Goal: Task Accomplishment & Management: Use online tool/utility

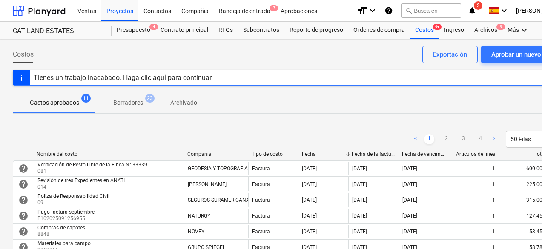
scroll to position [128, 19]
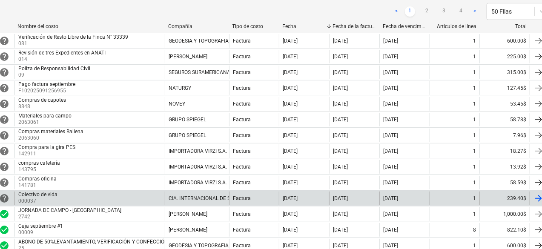
click at [111, 193] on div "Colectivo de vida 000037" at bounding box center [89, 199] width 150 height 14
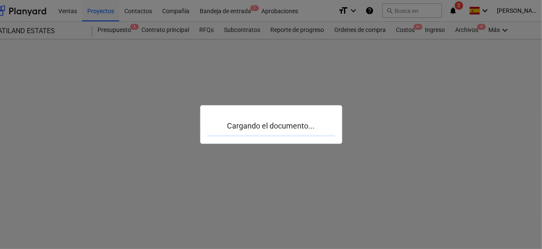
scroll to position [0, 19]
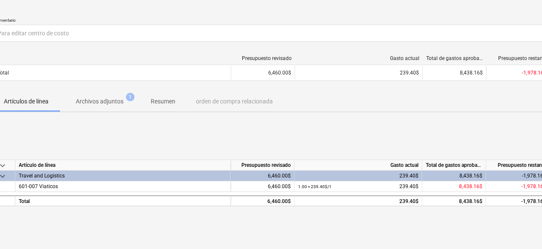
scroll to position [0, 19]
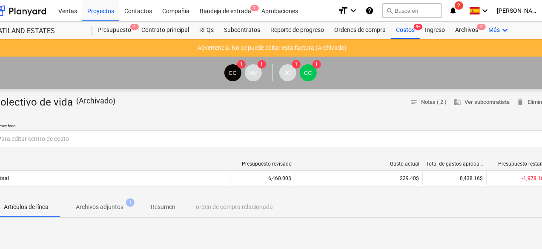
click at [505, 31] on icon "keyboard_arrow_down" at bounding box center [505, 30] width 10 height 10
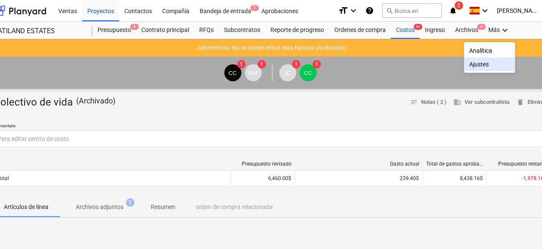
click at [484, 66] on div "Ajustes" at bounding box center [489, 64] width 41 height 7
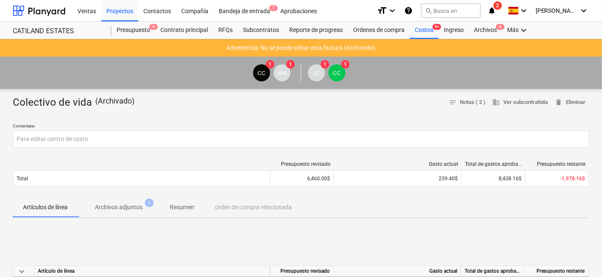
drag, startPoint x: 488, startPoint y: 1, endPoint x: 131, endPoint y: 67, distance: 363.2
click at [131, 67] on div "CC 1 MM 1 JC 1 CC 1" at bounding box center [301, 73] width 594 height 24
click at [270, 50] on p "Advertencia: No se puede editar esta factura (Archivado)" at bounding box center [301, 47] width 149 height 9
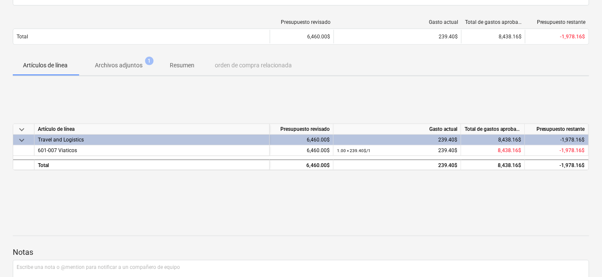
click at [134, 66] on p "Archivos adjuntos" at bounding box center [119, 65] width 48 height 9
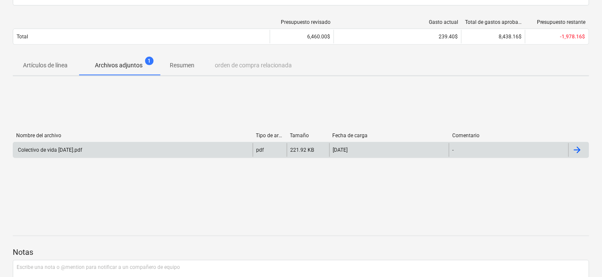
click at [542, 147] on div at bounding box center [579, 150] width 20 height 14
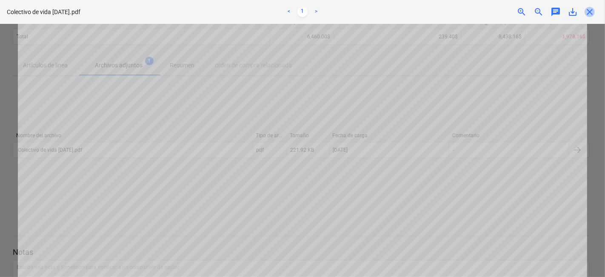
click at [542, 12] on span "close" at bounding box center [590, 12] width 10 height 10
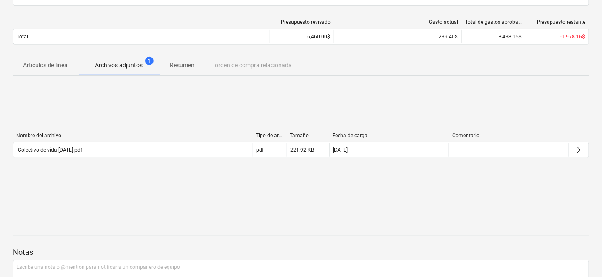
click at [192, 64] on p "Resumen" at bounding box center [182, 65] width 25 height 9
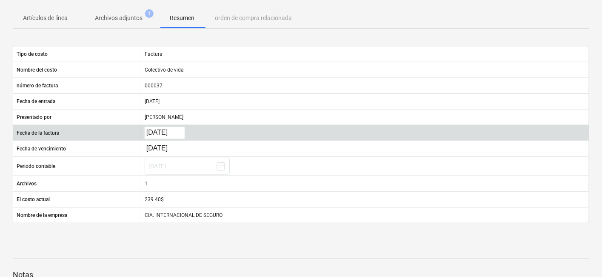
scroll to position [142, 0]
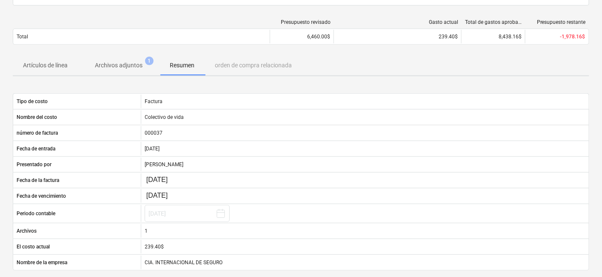
click at [121, 70] on span "Archivos adjuntos 1" at bounding box center [119, 64] width 82 height 15
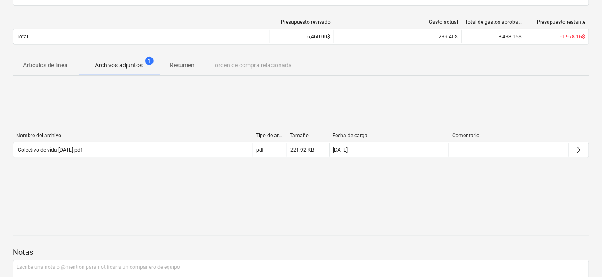
click at [47, 61] on p "Artículos de línea" at bounding box center [45, 65] width 45 height 9
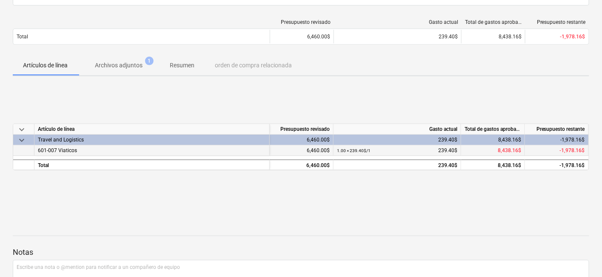
click at [57, 152] on div "601-007 Viaticos" at bounding box center [151, 150] width 235 height 11
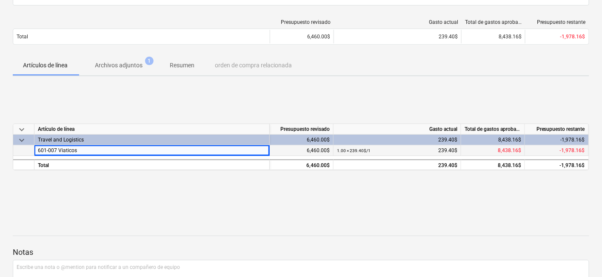
click at [124, 151] on div "601-007 Viaticos" at bounding box center [151, 150] width 235 height 11
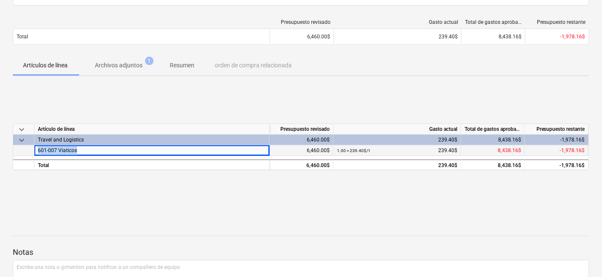
click at [124, 151] on div "601-007 Viaticos" at bounding box center [151, 150] width 235 height 11
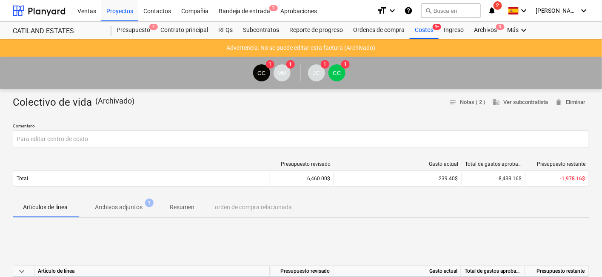
click at [285, 51] on p "Advertencia: No se puede editar esta factura (Archivado)" at bounding box center [301, 47] width 149 height 9
click at [177, 123] on p "Comentario" at bounding box center [301, 126] width 577 height 7
click at [428, 33] on div "Costos 9+" at bounding box center [424, 30] width 29 height 17
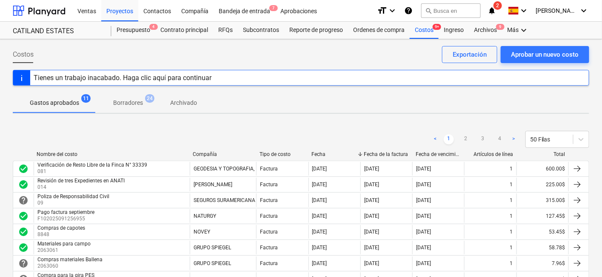
click at [138, 104] on p "Borradores" at bounding box center [128, 102] width 30 height 9
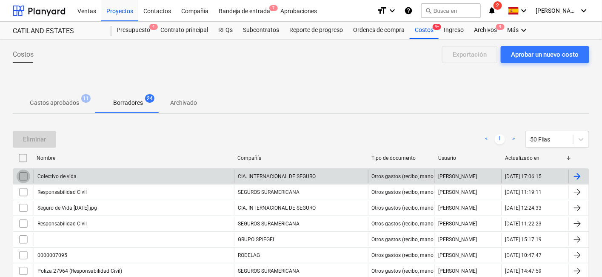
click at [25, 175] on input "checkbox" at bounding box center [24, 176] width 14 height 14
drag, startPoint x: 25, startPoint y: 175, endPoint x: 3, endPoint y: 172, distance: 22.0
click at [68, 107] on span "Gastos aprobados 11" at bounding box center [54, 102] width 83 height 15
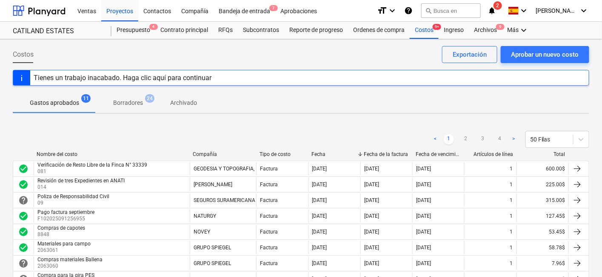
scroll to position [47, 0]
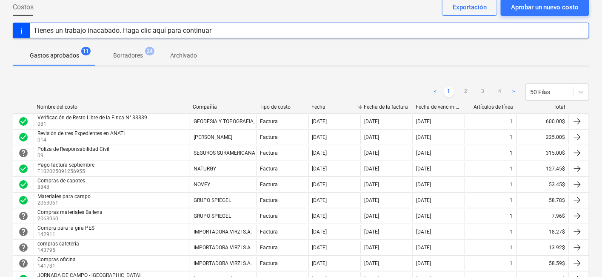
click at [224, 31] on div "Tienes un trabajo inacabado. Haga clic aquí para continuar" at bounding box center [301, 31] width 577 height 16
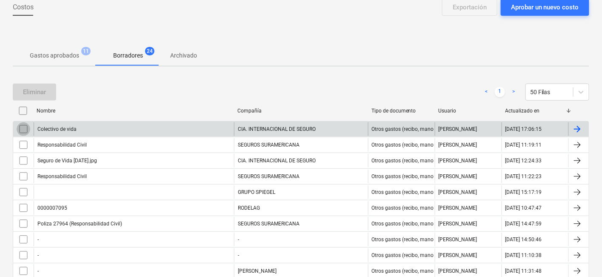
click at [26, 127] on input "checkbox" at bounding box center [24, 129] width 14 height 14
click at [542, 126] on div at bounding box center [579, 129] width 20 height 14
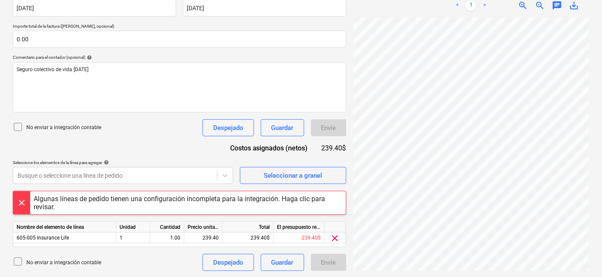
scroll to position [124, 0]
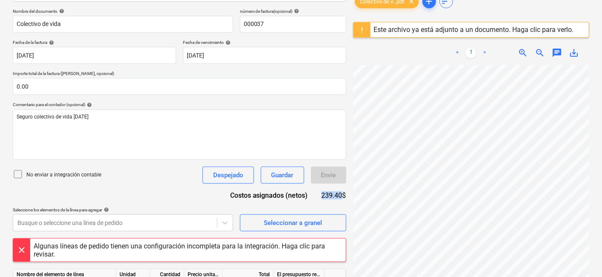
drag, startPoint x: 318, startPoint y: 192, endPoint x: 341, endPoint y: 195, distance: 23.1
click at [341, 195] on div "Costos asignados (netos) 239.40$" at bounding box center [285, 195] width 123 height 10
copy div "239.40"
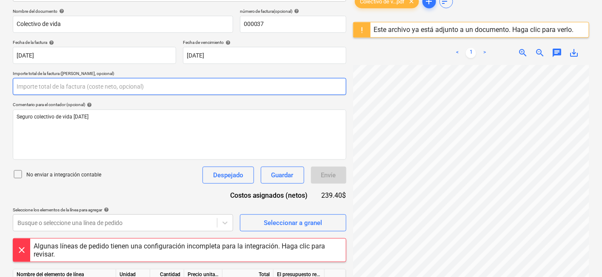
click at [49, 86] on input "text" at bounding box center [180, 86] width 334 height 17
paste input "239.40"
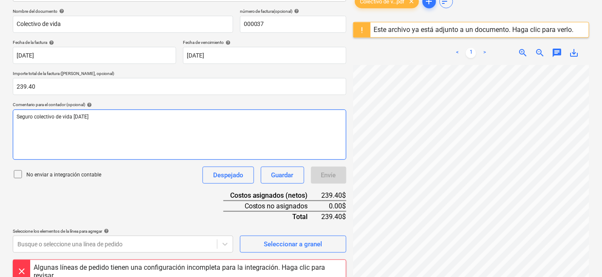
type input "239.40"
click at [52, 124] on div "Seguro colectivo de vida [DATE] ﻿" at bounding box center [180, 134] width 334 height 50
click at [125, 120] on p "Seguro colectivo de vida [DATE] ﻿" at bounding box center [180, 116] width 326 height 7
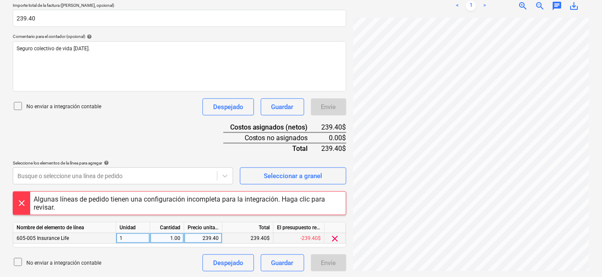
click at [203, 235] on div "239.40" at bounding box center [203, 238] width 31 height 11
type input "239.40"
click at [191, 249] on div "No enviar a integración contable Despejado Guardar Envíe" at bounding box center [180, 262] width 334 height 17
click at [337, 240] on span "clear" at bounding box center [335, 238] width 10 height 10
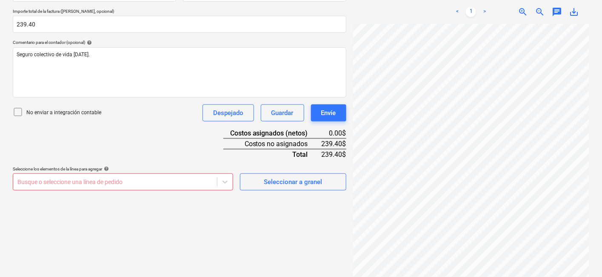
scroll to position [186, 0]
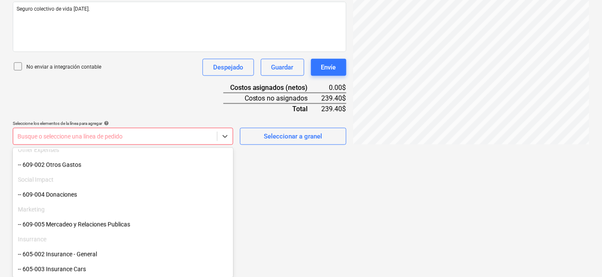
scroll to position [677, 0]
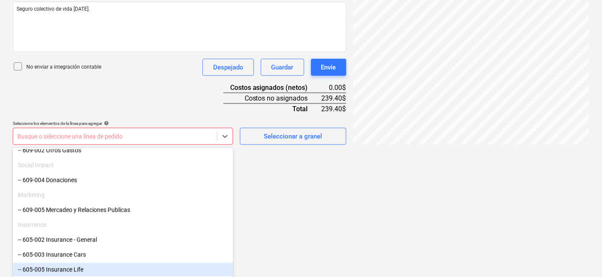
click at [84, 249] on div "-- 605-005 Insurance Life" at bounding box center [123, 270] width 221 height 14
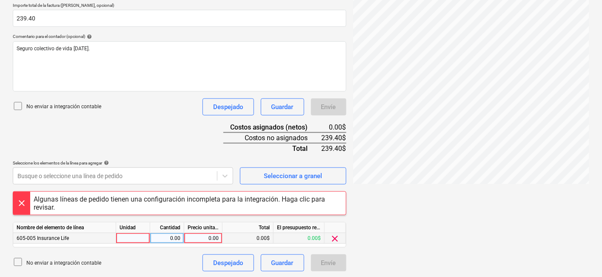
click at [145, 240] on div at bounding box center [133, 238] width 34 height 11
type input "1"
click at [177, 238] on div "0.00" at bounding box center [167, 238] width 27 height 11
click at [206, 238] on div "0.00" at bounding box center [203, 238] width 31 height 11
type input "239.40"
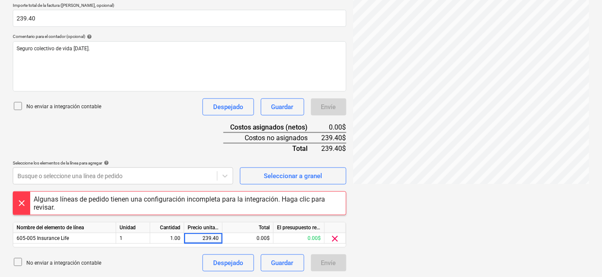
click at [180, 249] on div "No enviar a integración contable Despejado Guardar Envíe" at bounding box center [180, 262] width 334 height 17
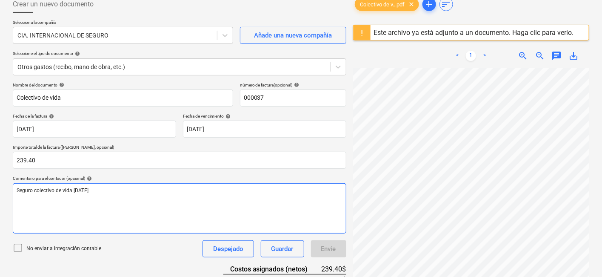
scroll to position [0, 0]
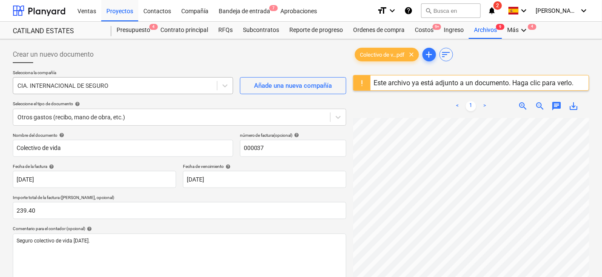
click at [198, 86] on div at bounding box center [114, 85] width 195 height 9
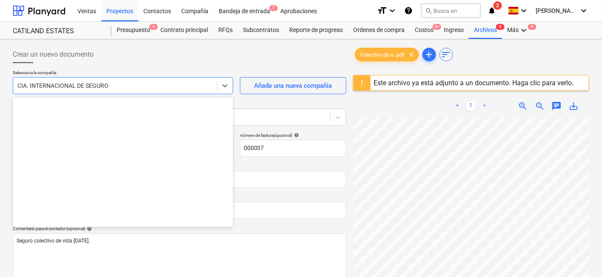
scroll to position [298, 0]
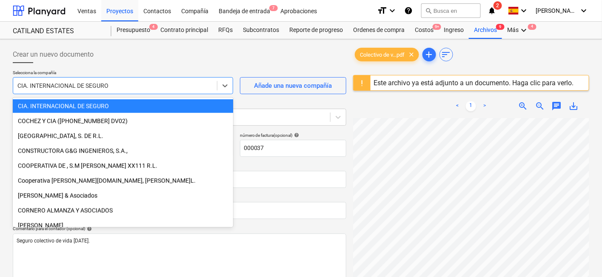
click at [175, 104] on div "CIA. INTERNACIONAL DE SEGURO" at bounding box center [123, 106] width 221 height 14
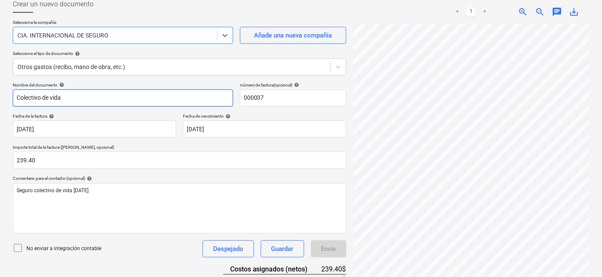
scroll to position [97, 0]
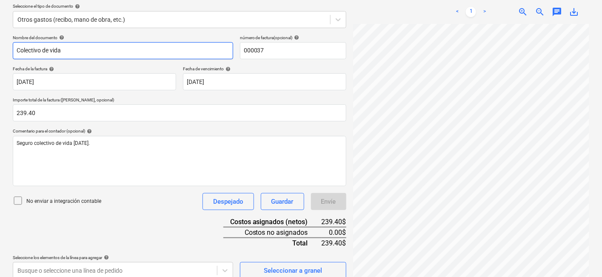
click at [129, 49] on input "Colectivo de vida" at bounding box center [123, 50] width 221 height 17
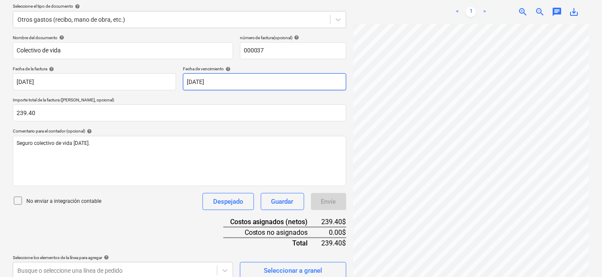
click at [224, 79] on body "Ventas Proyectos Contactos Compañía Bandeja de entrada 7 Aprobaciones format_si…" at bounding box center [301, 41] width 602 height 277
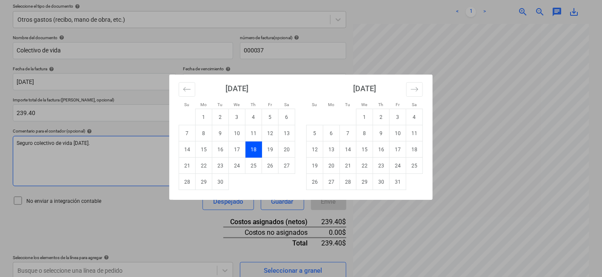
drag, startPoint x: 258, startPoint y: 147, endPoint x: 242, endPoint y: 143, distance: 16.8
click at [258, 148] on td "18" at bounding box center [254, 149] width 17 height 16
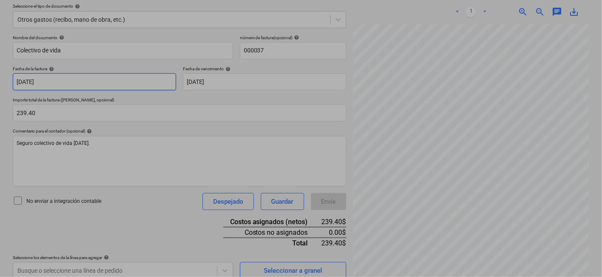
click at [78, 85] on body "Ventas Proyectos Contactos Compañía Bandeja de entrada 7 Aprobaciones format_si…" at bounding box center [301, 41] width 602 height 277
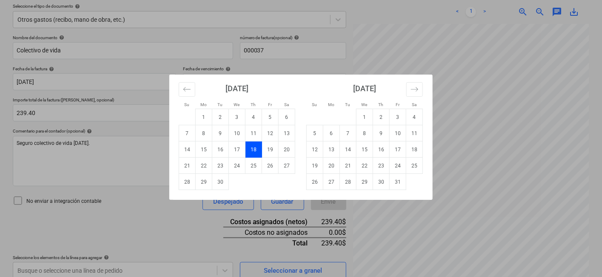
click at [258, 150] on td "18" at bounding box center [254, 149] width 17 height 16
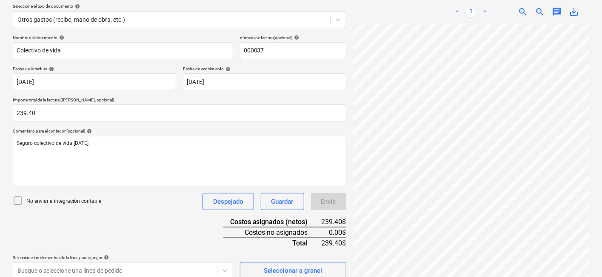
scroll to position [192, 0]
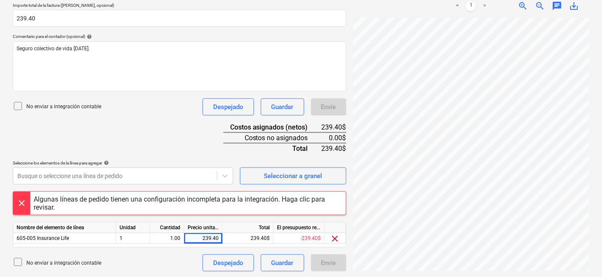
click at [168, 201] on div "Algunas líneas de pedido tienen una configuración incompleta para la integració…" at bounding box center [188, 203] width 309 height 16
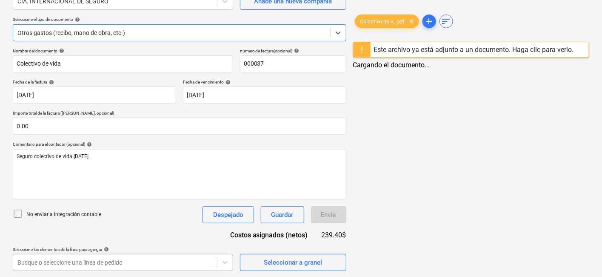
scroll to position [171, 0]
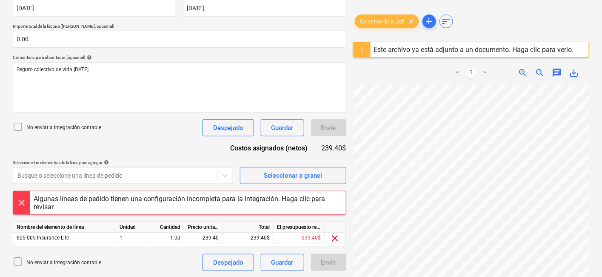
click at [23, 203] on div at bounding box center [21, 202] width 17 height 23
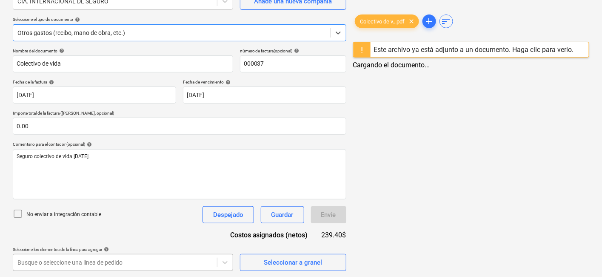
scroll to position [171, 0]
